Goal: Communication & Community: Connect with others

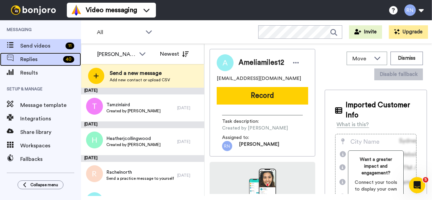
click at [34, 58] on span "Replies" at bounding box center [40, 59] width 40 height 8
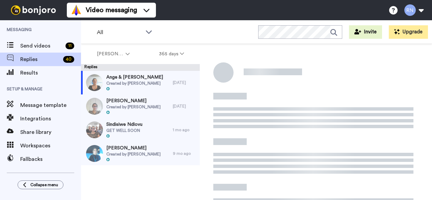
scroll to position [24, 0]
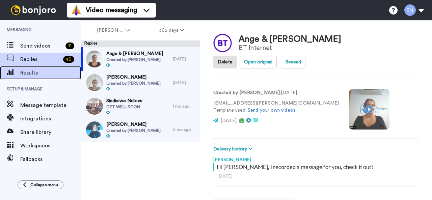
click at [46, 75] on span "Results" at bounding box center [50, 73] width 61 height 8
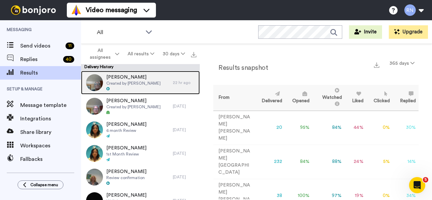
click at [100, 81] on img at bounding box center [94, 82] width 17 height 17
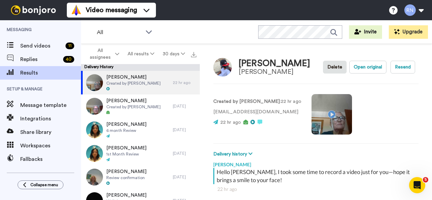
click at [315, 112] on video at bounding box center [332, 114] width 41 height 41
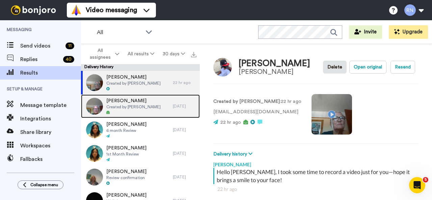
click at [124, 104] on span "Created by Laura Collis" at bounding box center [133, 106] width 54 height 5
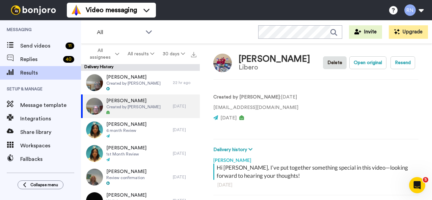
scroll to position [4, 0]
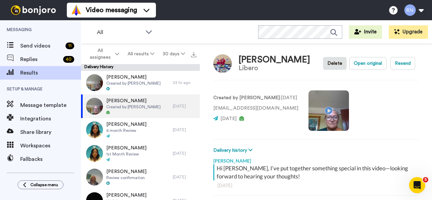
click at [321, 110] on video at bounding box center [329, 111] width 41 height 41
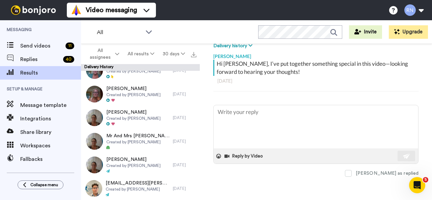
scroll to position [2302, 0]
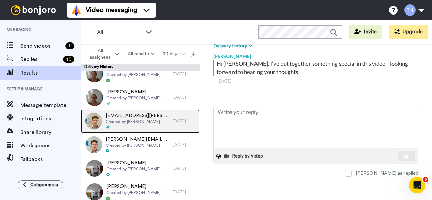
click at [96, 117] on img at bounding box center [93, 121] width 17 height 17
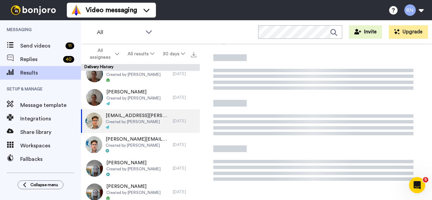
type textarea "x"
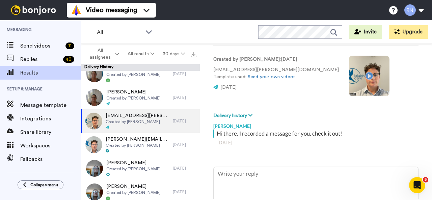
click at [349, 78] on video at bounding box center [369, 76] width 41 height 41
click at [349, 81] on video at bounding box center [369, 76] width 41 height 41
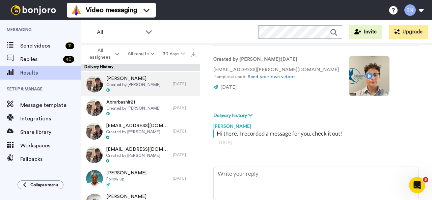
scroll to position [1761, 0]
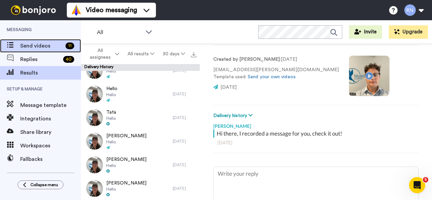
click at [36, 47] on span "Send videos" at bounding box center [41, 46] width 43 height 8
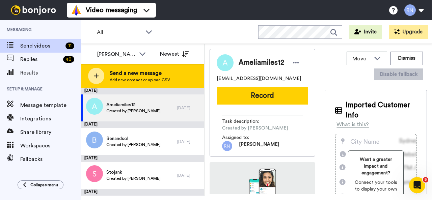
click at [144, 77] on span "Send a new message" at bounding box center [140, 73] width 60 height 8
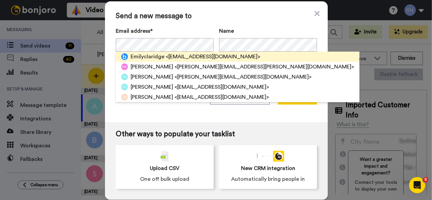
click at [146, 58] on span "Emilyclaridge" at bounding box center [148, 57] width 34 height 8
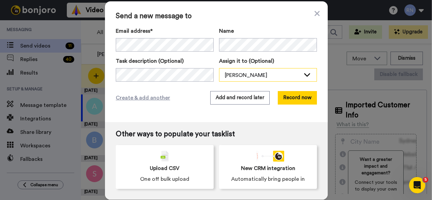
click at [266, 75] on div "[PERSON_NAME]" at bounding box center [263, 75] width 76 height 8
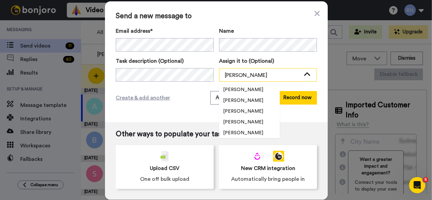
click at [266, 75] on div "[PERSON_NAME]" at bounding box center [263, 75] width 76 height 8
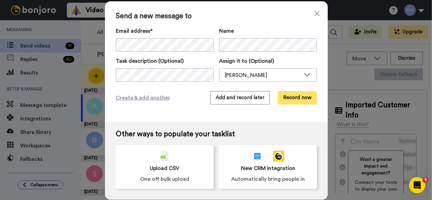
click at [292, 96] on button "Record now" at bounding box center [297, 98] width 39 height 14
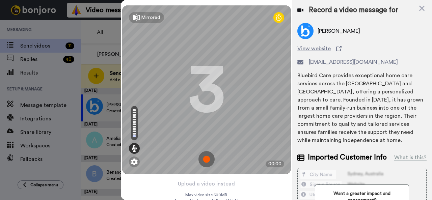
click at [0, 118] on div at bounding box center [216, 100] width 432 height 200
click at [202, 159] on img at bounding box center [207, 159] width 16 height 16
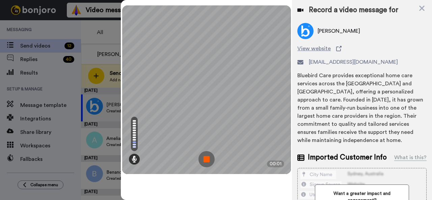
click at [206, 160] on img at bounding box center [207, 159] width 16 height 16
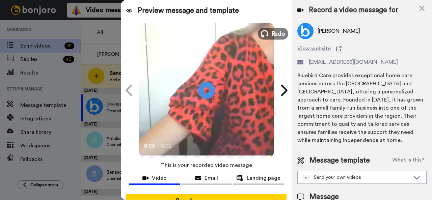
click at [272, 34] on span "Redo" at bounding box center [278, 33] width 14 height 9
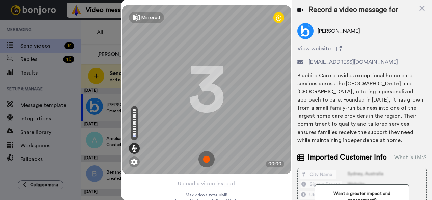
click at [200, 154] on img at bounding box center [207, 159] width 16 height 16
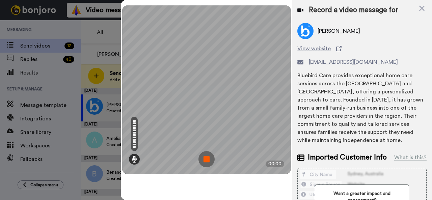
click at [203, 159] on img at bounding box center [207, 159] width 16 height 16
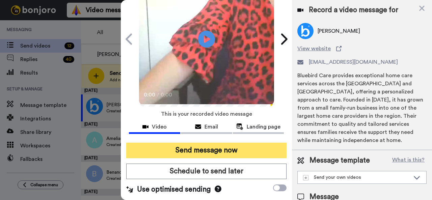
scroll to position [59, 0]
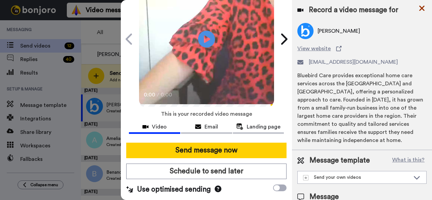
click at [421, 9] on icon at bounding box center [421, 8] width 5 height 5
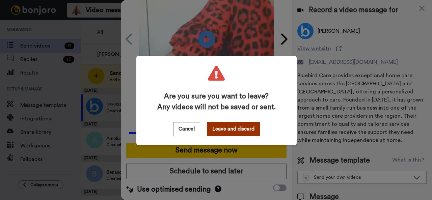
click at [216, 131] on button "Leave and discard" at bounding box center [233, 129] width 53 height 14
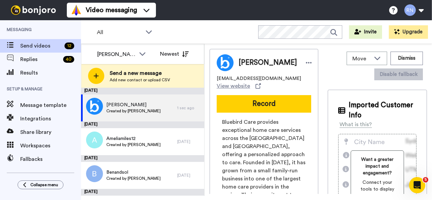
scroll to position [0, 0]
